Goal: Navigation & Orientation: Find specific page/section

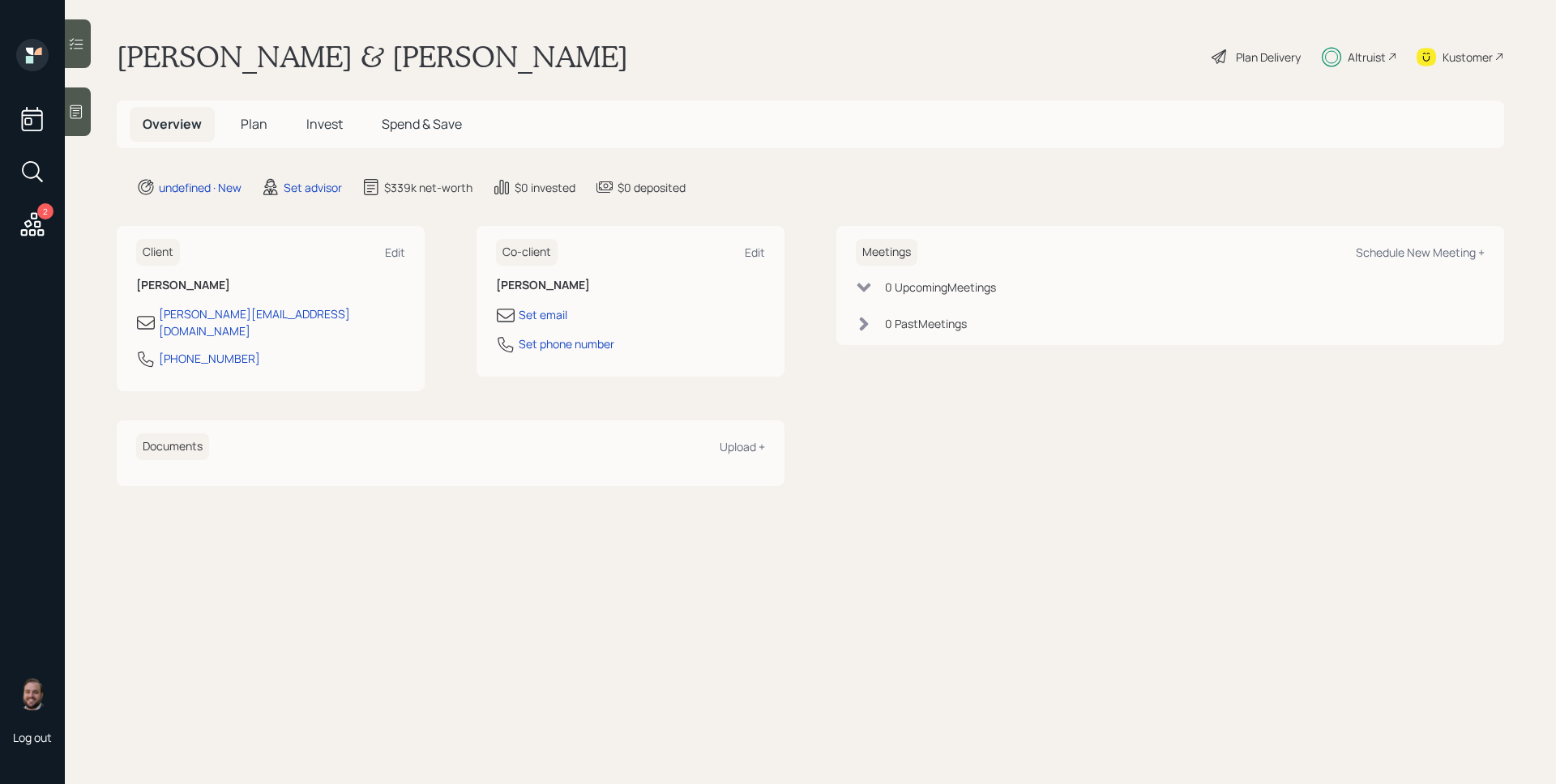
click at [1180, 715] on main "[PERSON_NAME] & [PERSON_NAME] Plan Delivery Altruist Kustomer Overview Plan Inv…" at bounding box center [810, 392] width 1491 height 784
click at [236, 124] on h5 "Plan" at bounding box center [254, 125] width 53 height 35
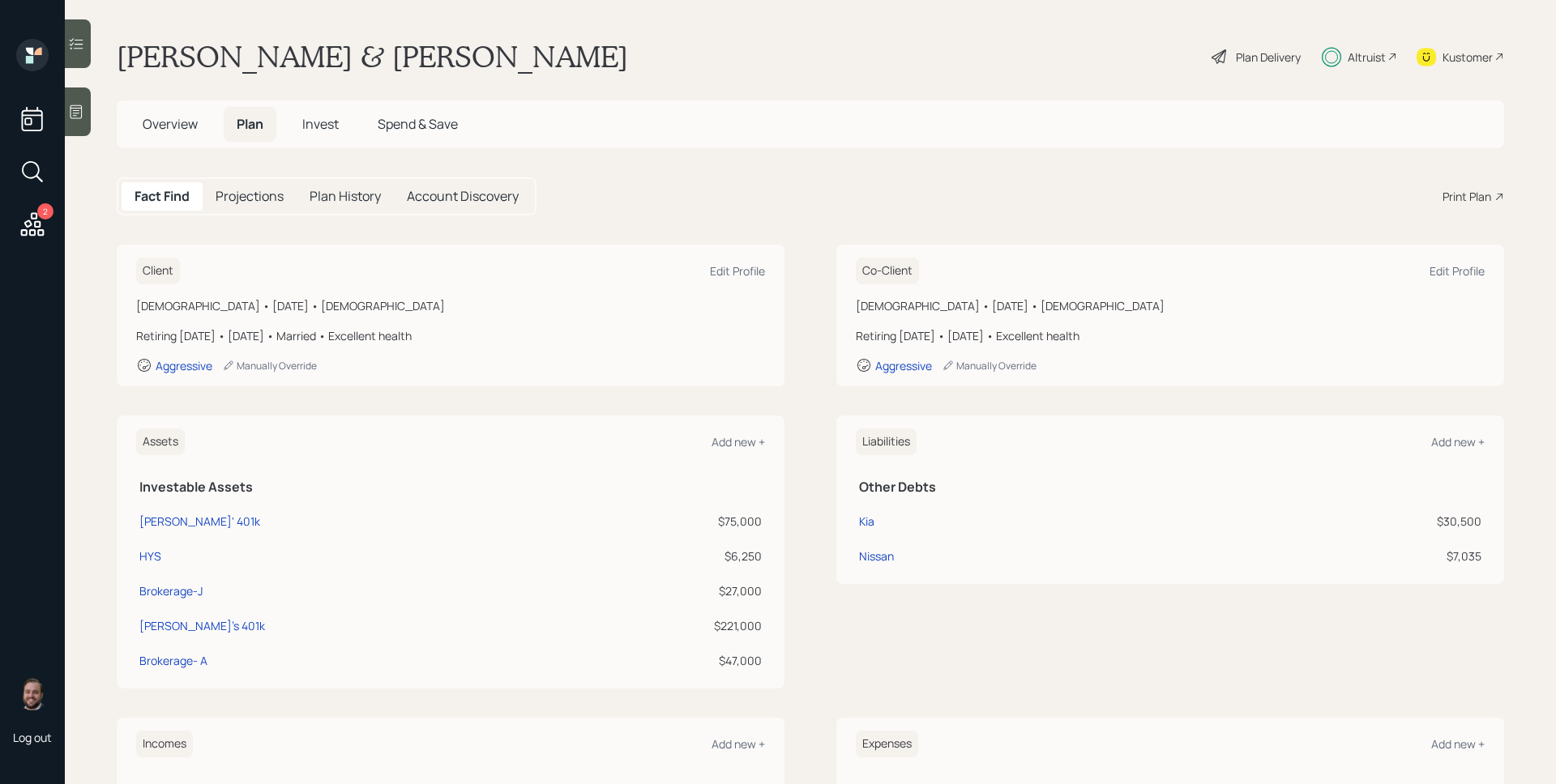
click at [165, 119] on span "Overview" at bounding box center [170, 124] width 55 height 18
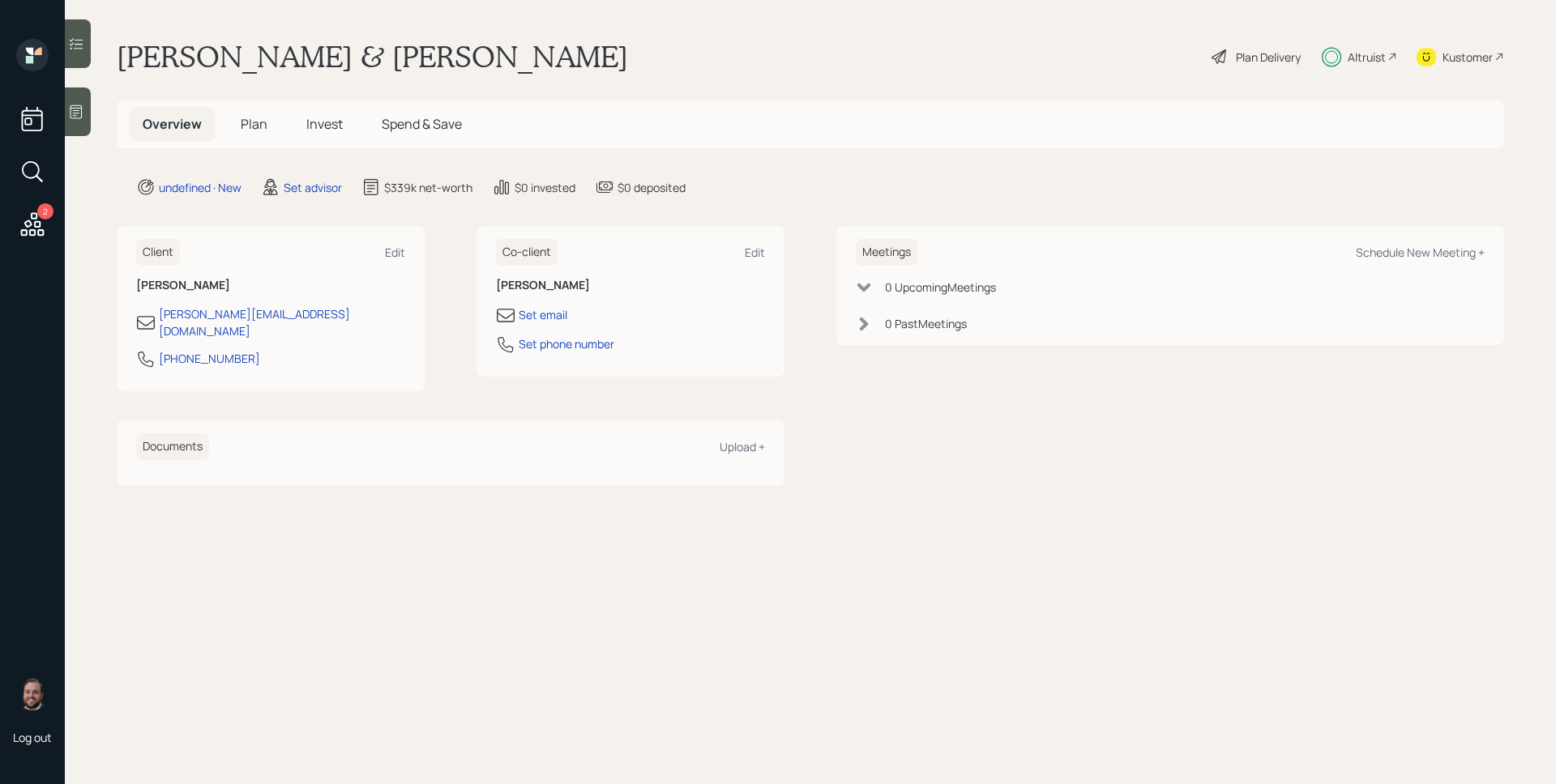
click at [1343, 55] on div "Altruist" at bounding box center [1359, 57] width 75 height 36
